Goal: Task Accomplishment & Management: Manage account settings

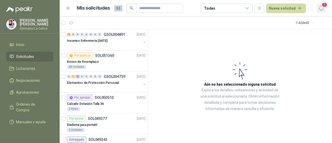
click at [322, 7] on icon "button" at bounding box center [321, 8] width 6 height 6
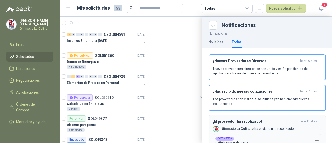
click at [254, 119] on div "¡El proveedor ha recotizado! [DATE] Gimnasio La Colina te ha enviado una recoti…" at bounding box center [267, 133] width 108 height 28
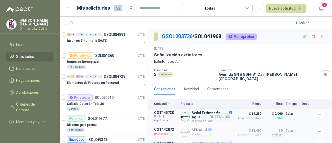
click at [210, 115] on icon "button" at bounding box center [212, 117] width 4 height 4
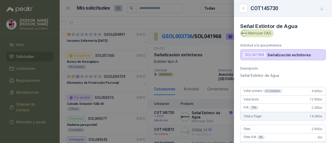
click at [202, 61] on div at bounding box center [166, 71] width 332 height 143
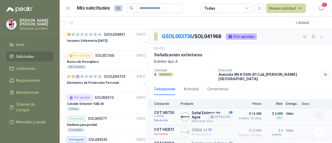
click at [318, 113] on icon "button" at bounding box center [320, 115] width 4 height 4
click at [216, 113] on button "Detalles" at bounding box center [220, 116] width 24 height 7
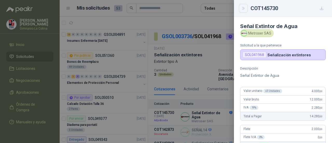
click at [242, 9] on icon "Close" at bounding box center [243, 8] width 4 height 4
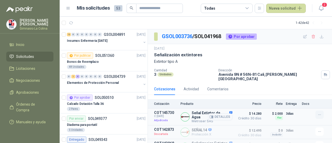
click at [318, 113] on icon "button" at bounding box center [320, 115] width 4 height 4
click at [320, 4] on button "2" at bounding box center [321, 8] width 9 height 9
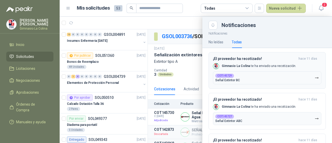
scroll to position [104, 0]
click at [232, 69] on div "¡El proveedor ha recotizado! [DATE] Gimnasio La Colina te ha enviado una recoti…" at bounding box center [267, 70] width 108 height 28
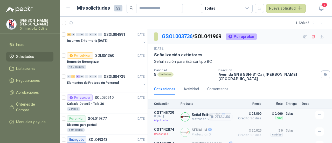
click at [159, 111] on p "COT145729" at bounding box center [165, 113] width 23 height 4
click at [318, 108] on article "COT145729 C: [DATE] Adjudicada Señal Extintor BC Metroser SAS Detalles $ 23.800…" at bounding box center [240, 116] width 184 height 17
click at [318, 111] on button "button" at bounding box center [320, 115] width 8 height 8
click at [218, 113] on button "Detalles" at bounding box center [220, 116] width 24 height 7
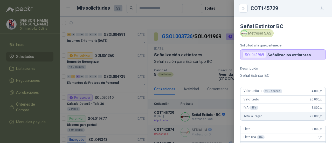
click at [188, 76] on div at bounding box center [166, 71] width 332 height 143
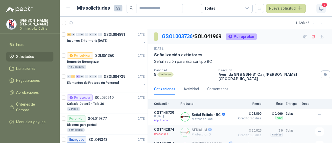
click at [323, 8] on icon "button" at bounding box center [321, 8] width 6 height 6
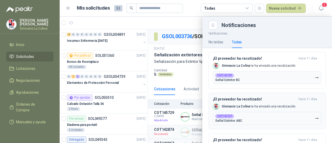
scroll to position [156, 0]
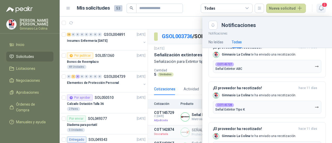
click at [317, 8] on button "2" at bounding box center [321, 8] width 9 height 9
